Goal: Task Accomplishment & Management: Complete application form

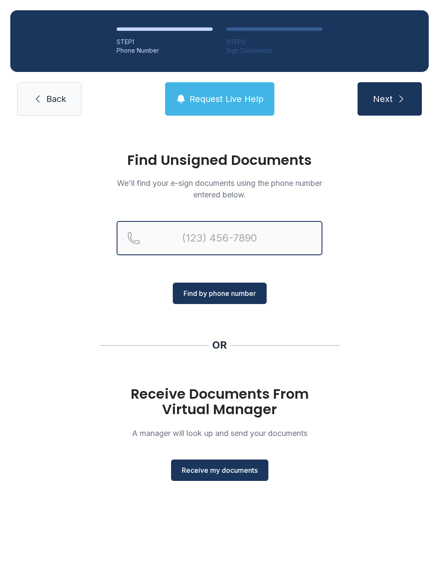
click at [238, 244] on input "Reservation phone number" at bounding box center [220, 238] width 206 height 34
click at [389, 99] on button "Next" at bounding box center [389, 98] width 64 height 33
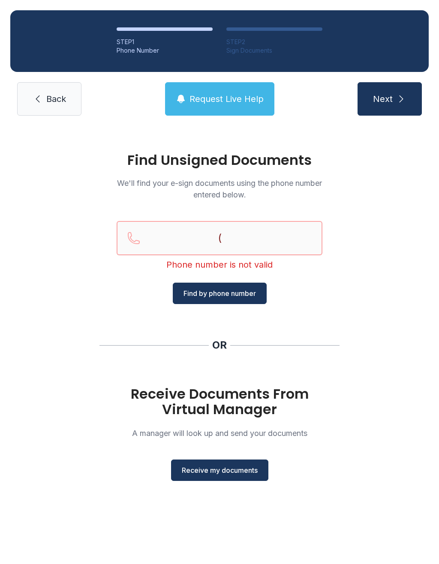
type input "("
click at [50, 265] on div "Find Unsigned Documents We'll find your e-sign documents using the phone number…" at bounding box center [219, 320] width 439 height 389
click at [63, 96] on span "Back" at bounding box center [56, 99] width 20 height 12
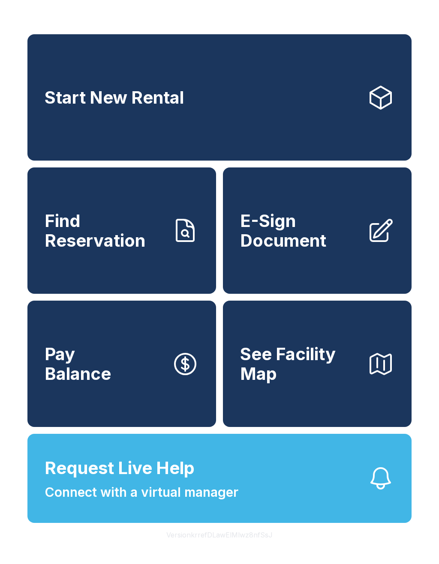
click at [313, 234] on span "E-Sign Document" at bounding box center [300, 230] width 120 height 39
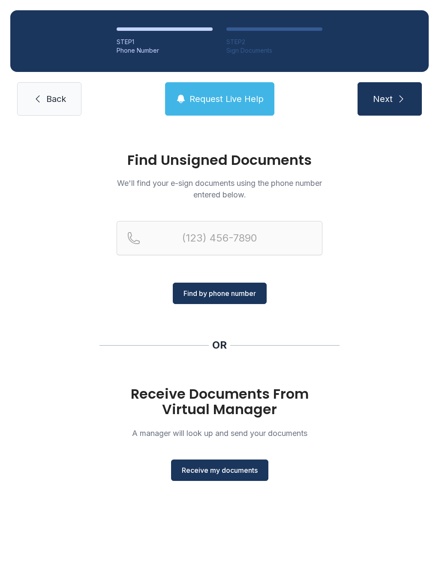
click at [225, 471] on span "Receive my documents" at bounding box center [220, 470] width 76 height 10
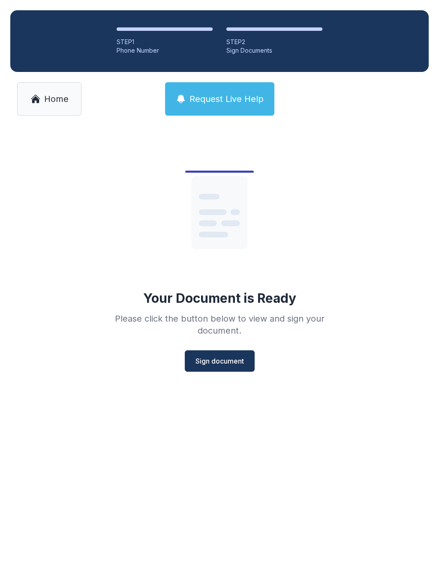
click at [225, 358] on span "Sign document" at bounding box center [219, 361] width 48 height 10
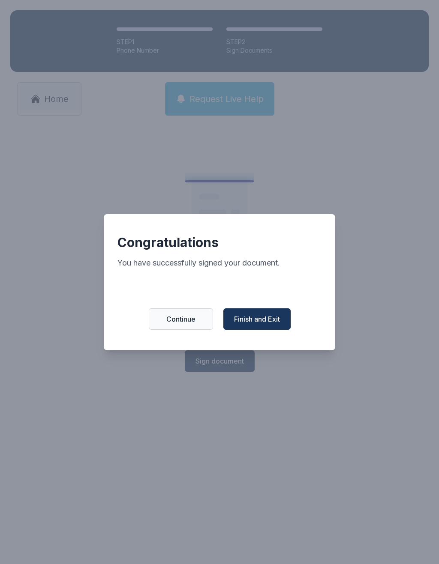
click at [268, 321] on span "Finish and Exit" at bounding box center [257, 319] width 46 height 10
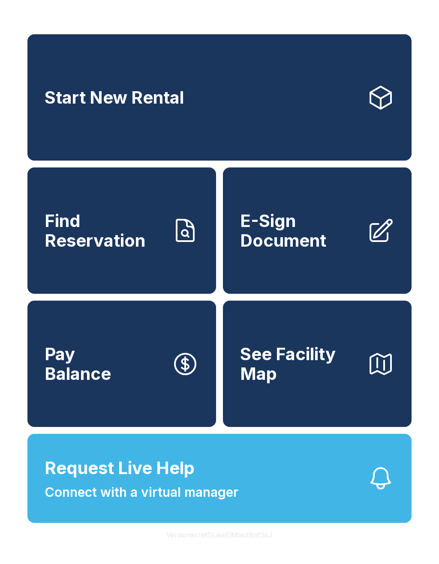
click at [314, 238] on span "E-Sign Document" at bounding box center [300, 230] width 120 height 39
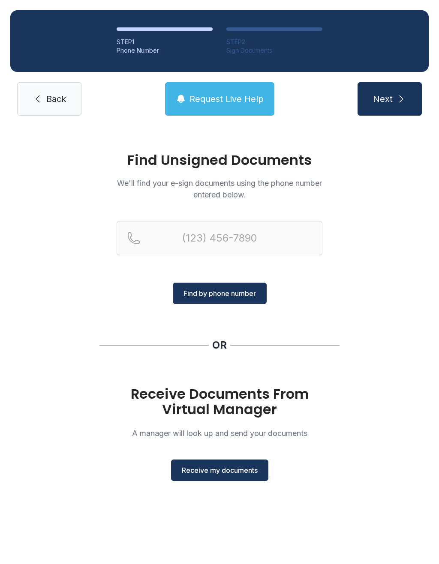
click at [223, 468] on span "Receive my documents" at bounding box center [220, 470] width 76 height 10
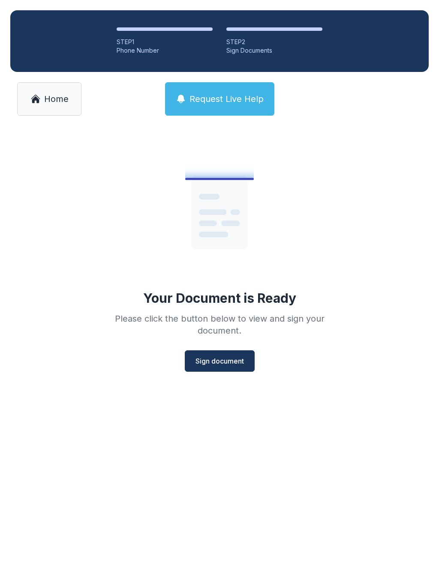
click at [219, 364] on span "Sign document" at bounding box center [219, 361] width 48 height 10
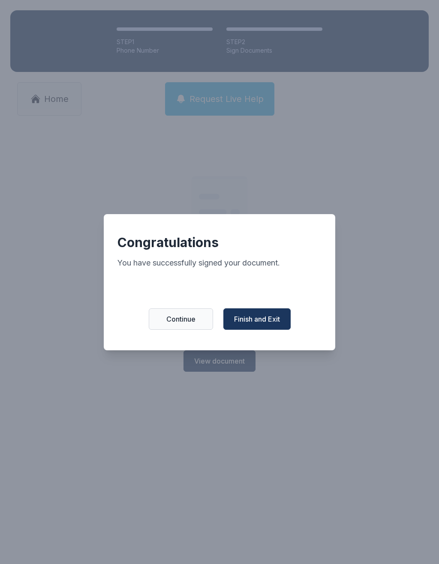
click at [261, 316] on button "Finish and Exit" at bounding box center [256, 319] width 67 height 21
